Goal: Check status: Check status

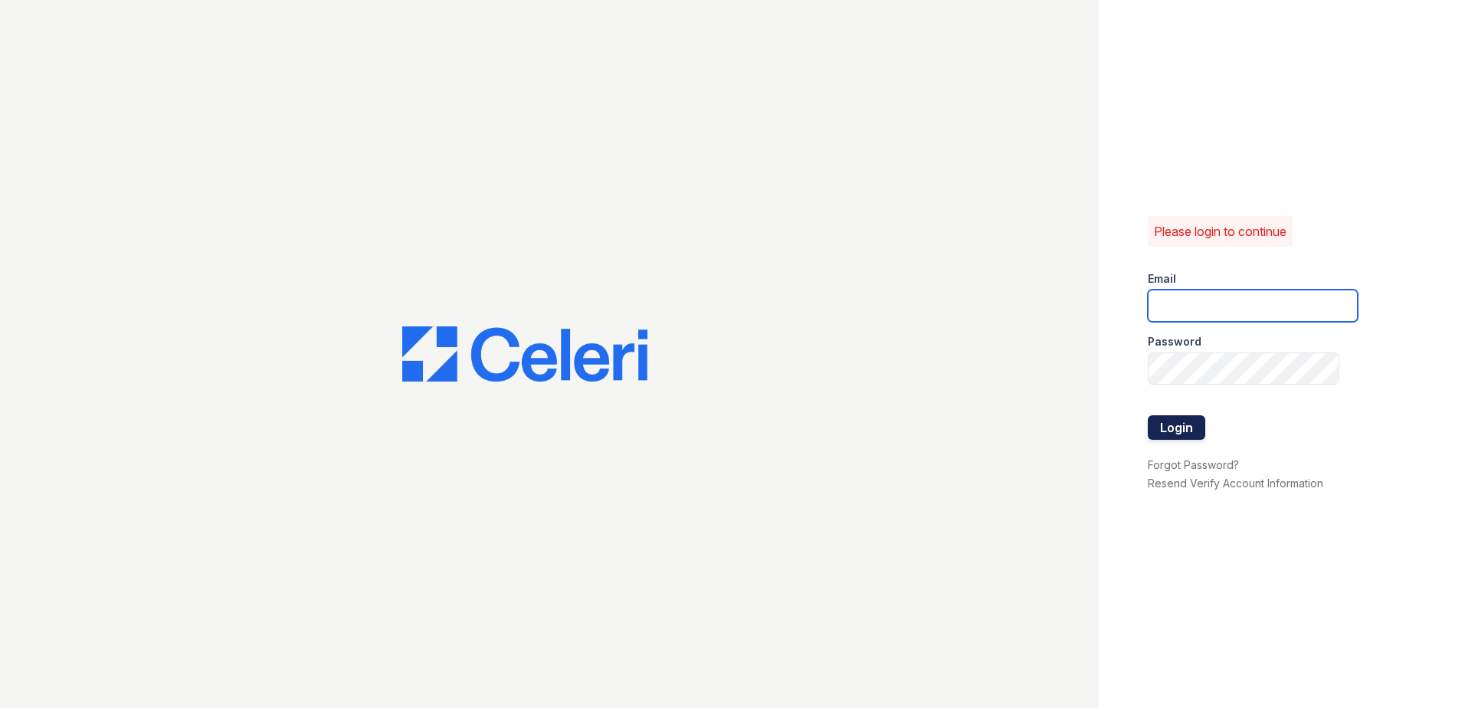
type input "SSaldana@trinity-pm.com"
click at [1185, 422] on button "Login" at bounding box center [1176, 427] width 57 height 25
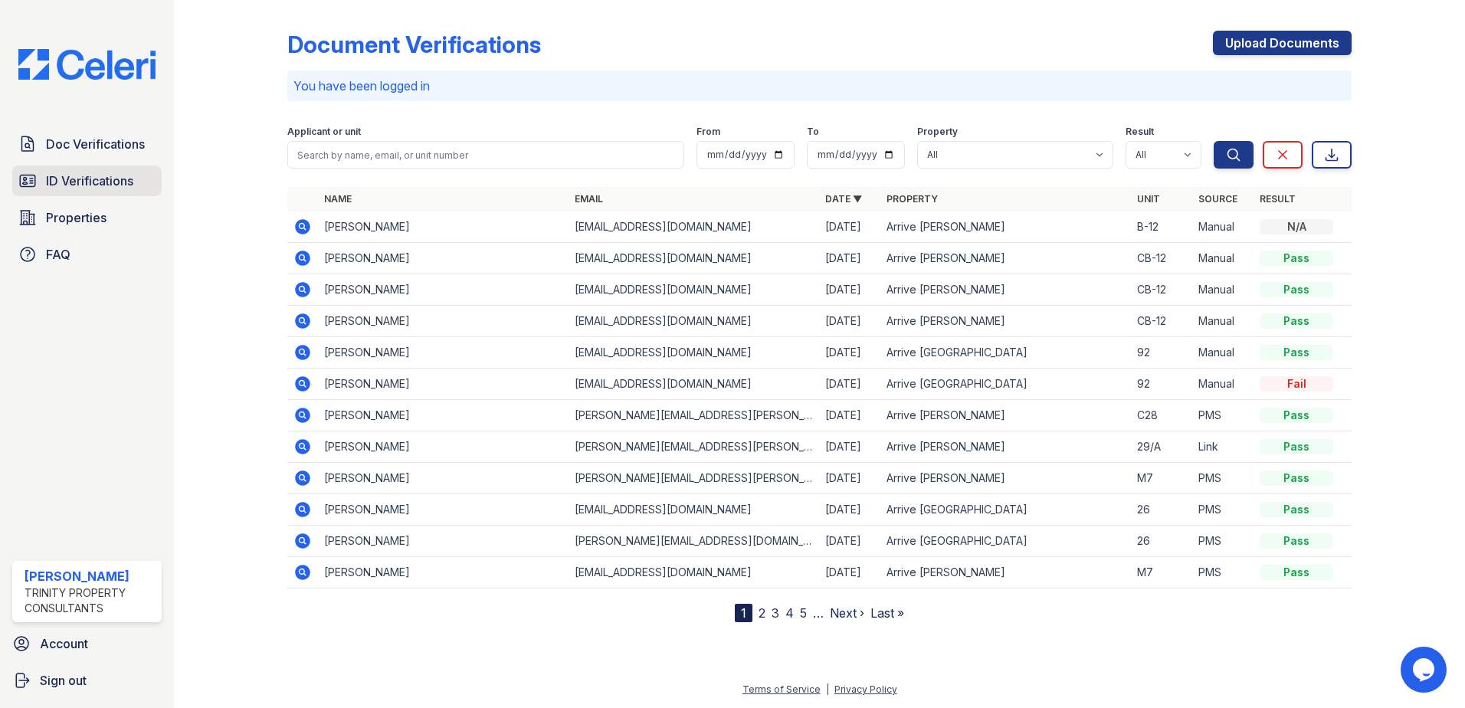
click at [126, 186] on span "ID Verifications" at bounding box center [89, 181] width 87 height 18
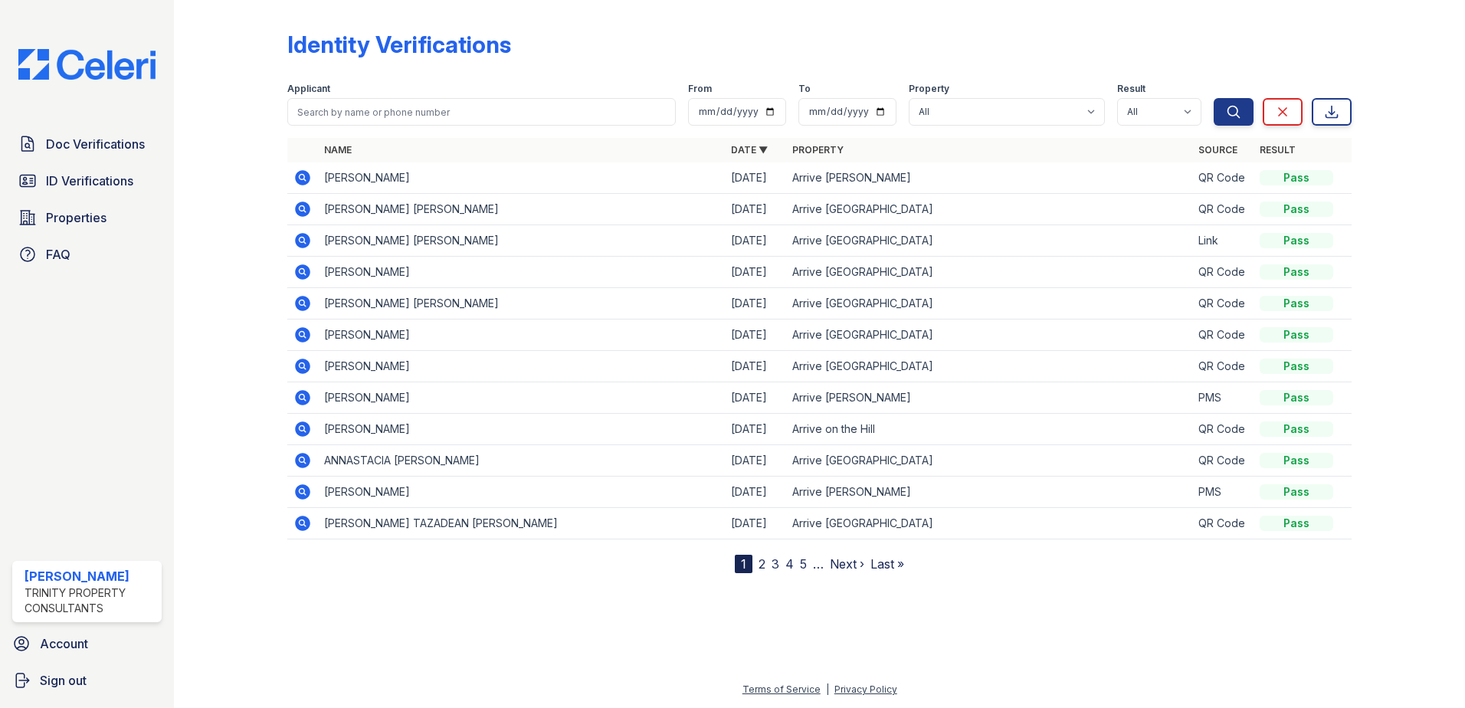
click at [762, 564] on link "2" at bounding box center [762, 563] width 7 height 15
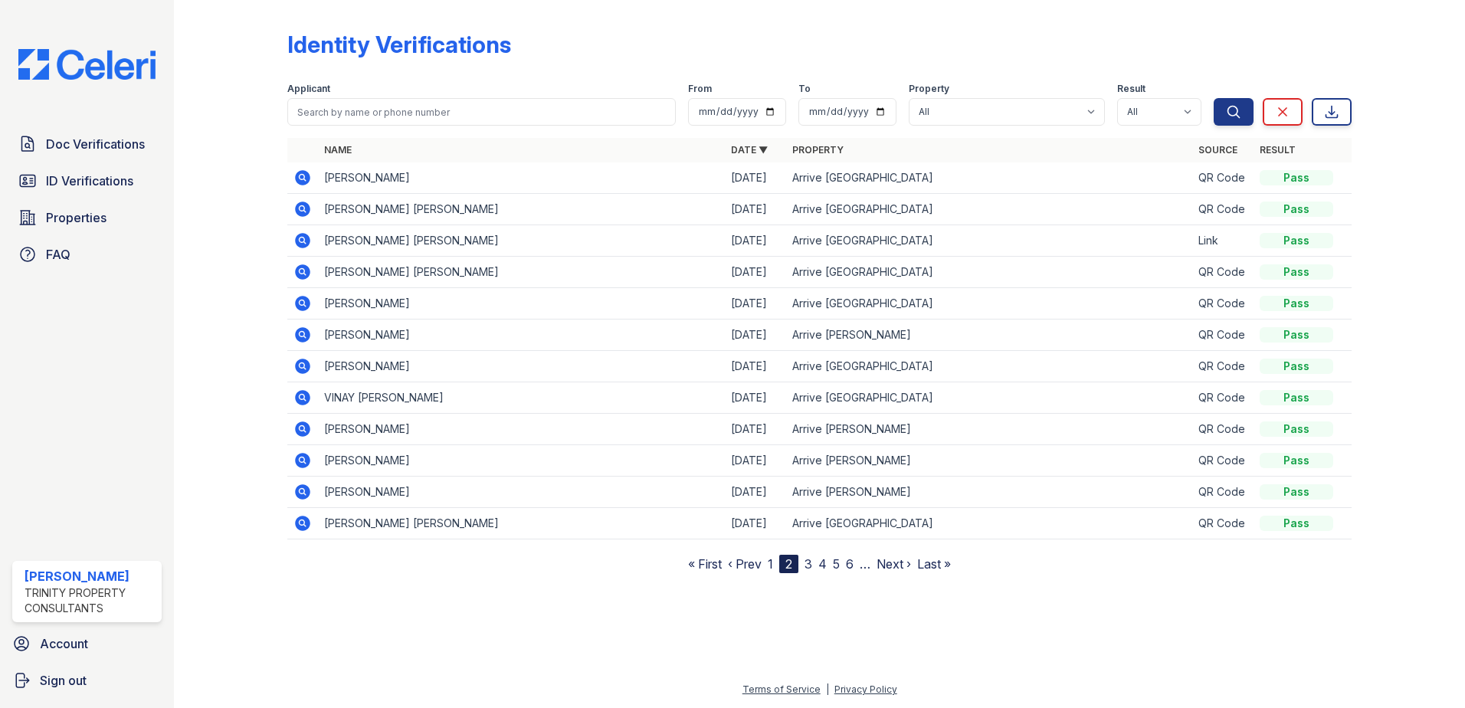
click at [810, 564] on link "3" at bounding box center [809, 563] width 8 height 15
click at [302, 243] on icon at bounding box center [302, 240] width 15 height 15
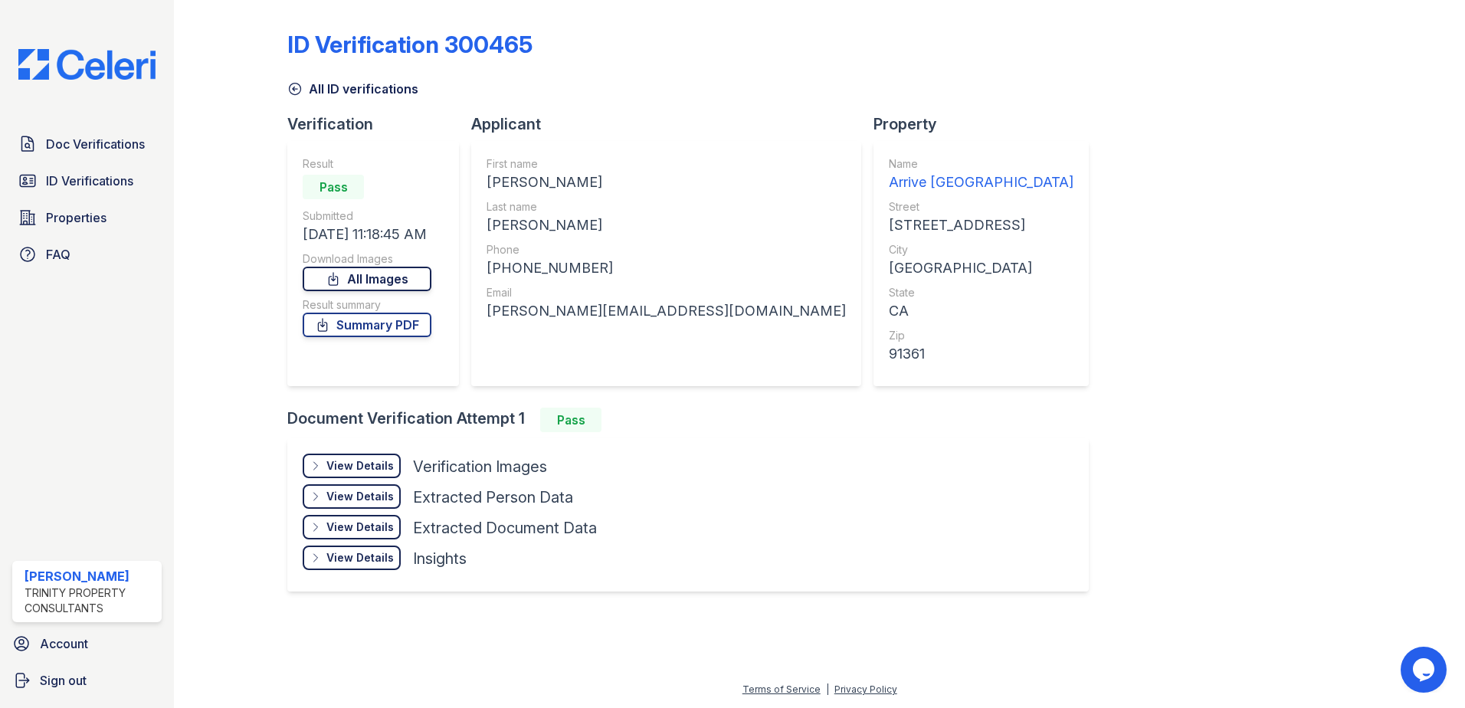
click at [386, 280] on link "All Images" at bounding box center [367, 279] width 129 height 25
